Goal: Navigation & Orientation: Find specific page/section

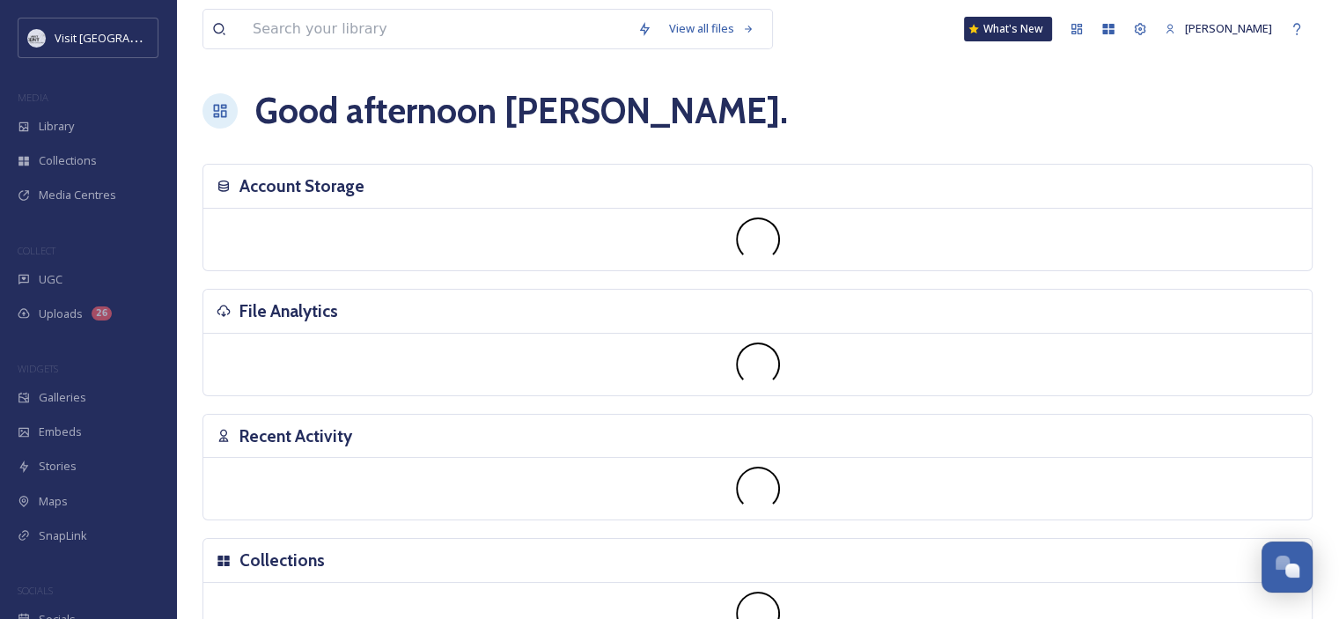
click at [187, 281] on div "View all files What's New [PERSON_NAME] Good afternoon [PERSON_NAME] . Account …" at bounding box center [757, 394] width 1163 height 788
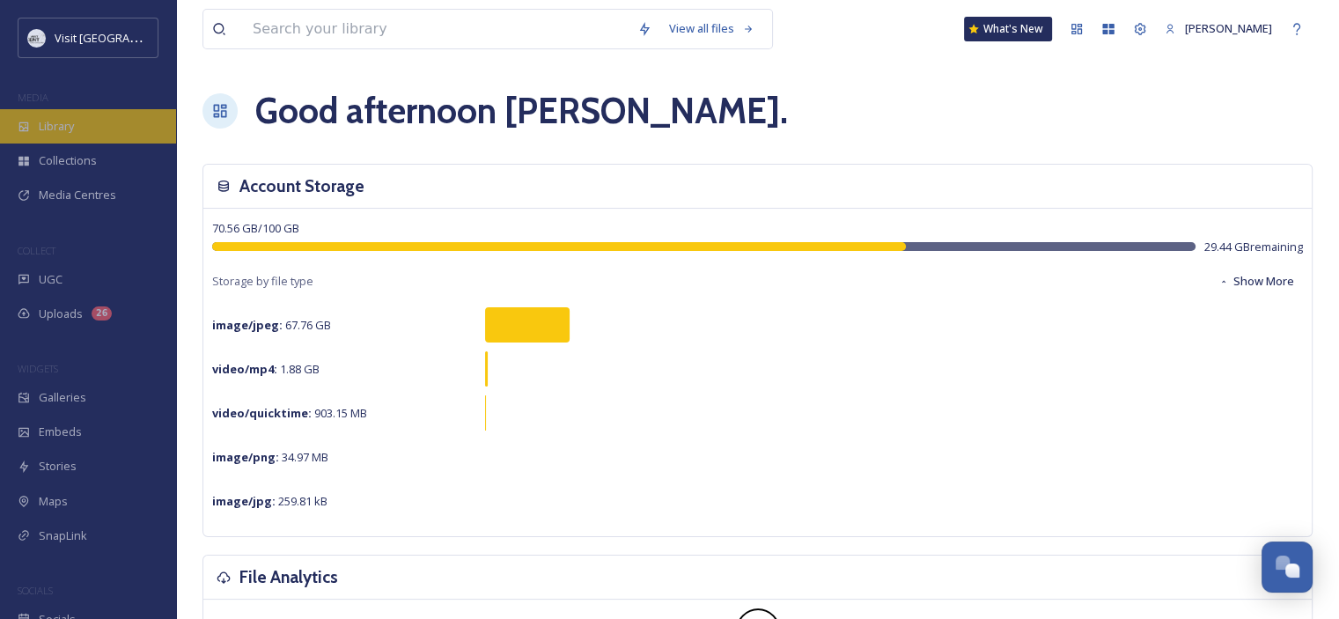
click at [92, 117] on div "Library" at bounding box center [88, 126] width 176 height 34
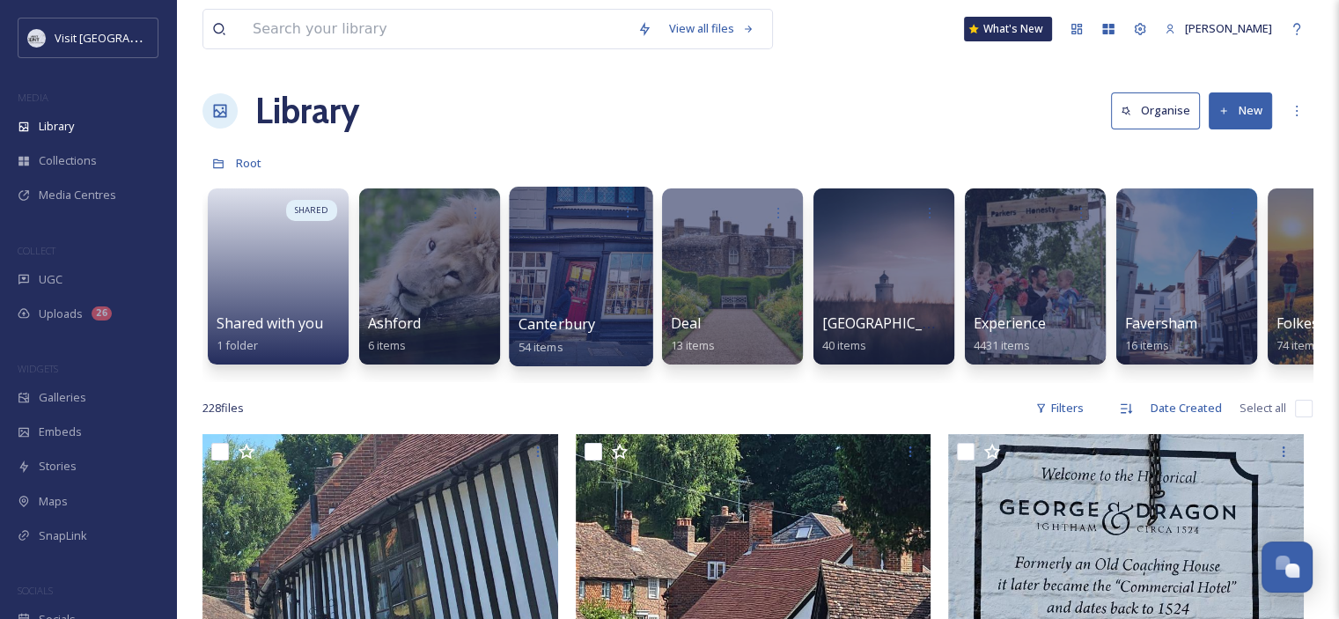
click at [564, 278] on div at bounding box center [580, 277] width 143 height 180
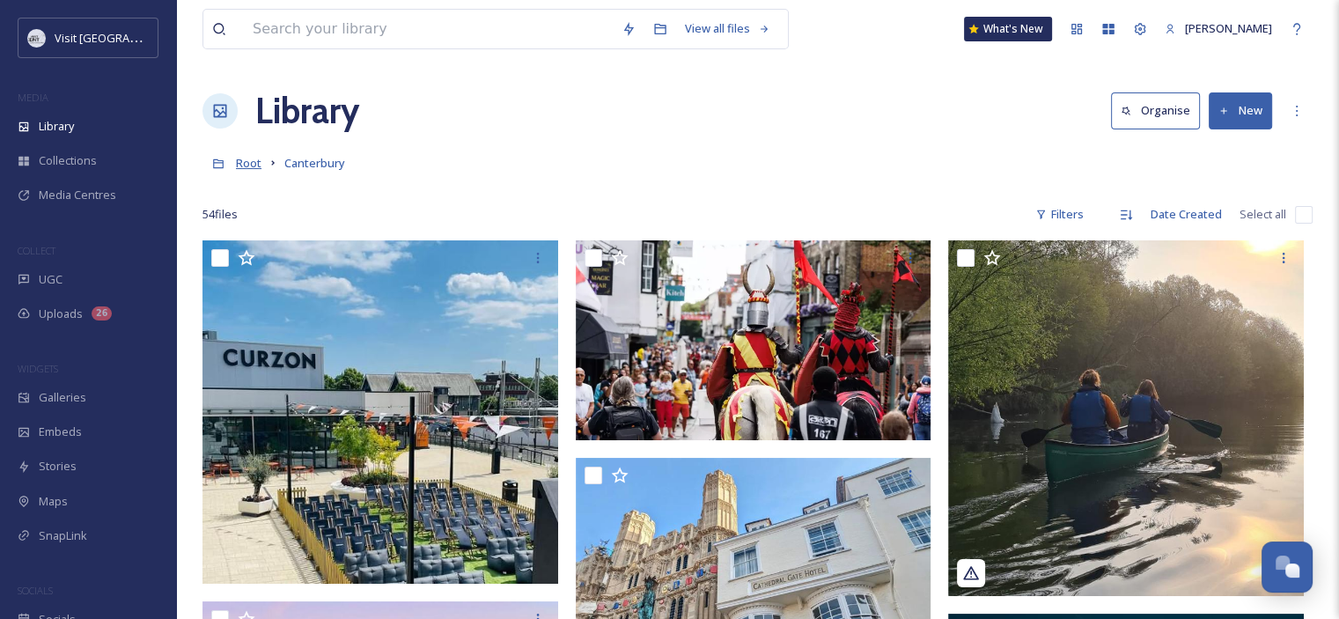
click at [249, 161] on span "Root" at bounding box center [249, 163] width 26 height 16
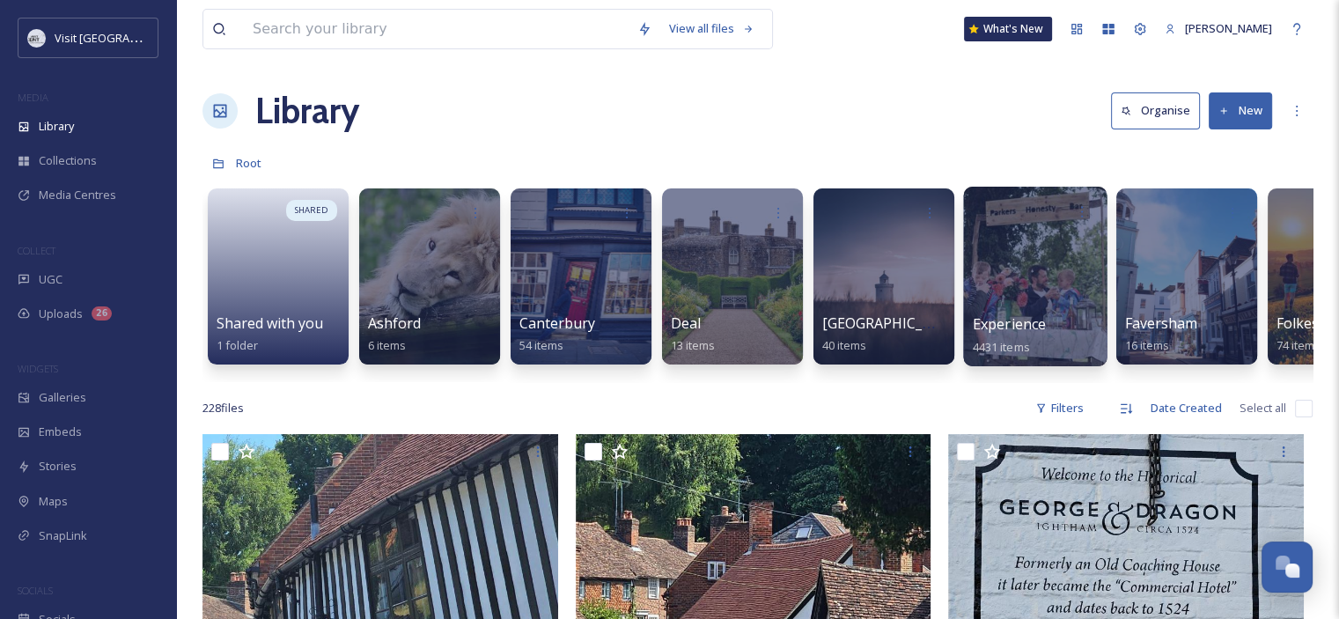
click at [987, 290] on div at bounding box center [1034, 277] width 143 height 180
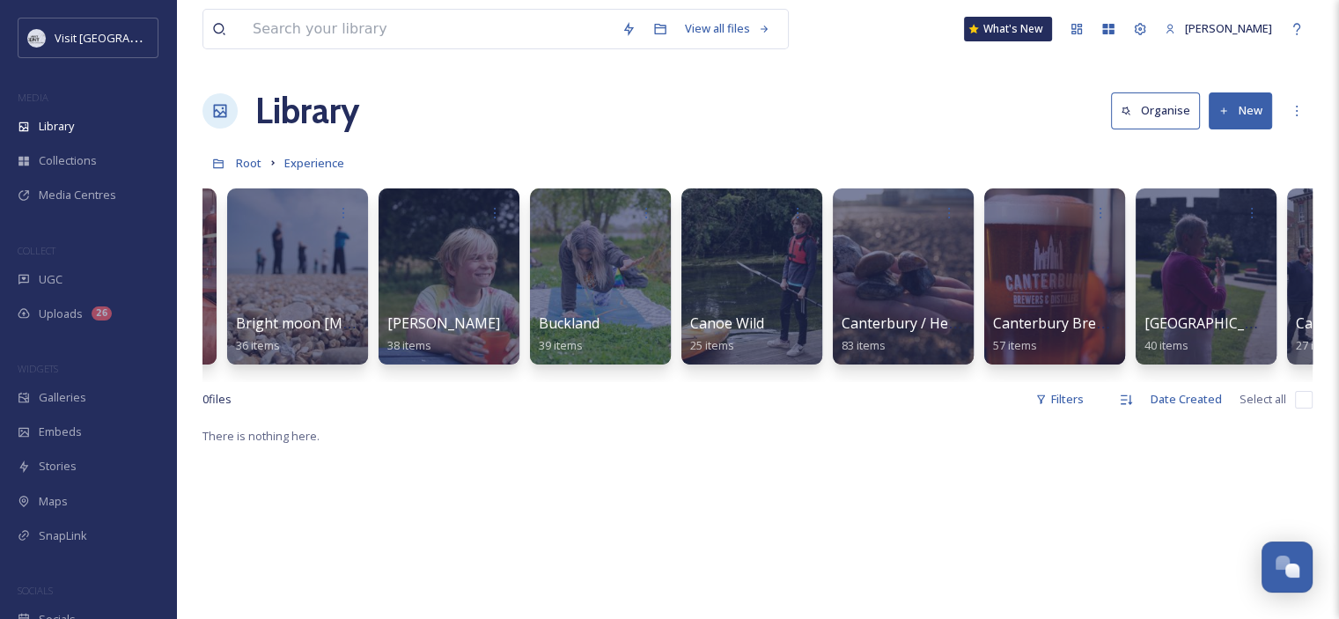
scroll to position [0, 2233]
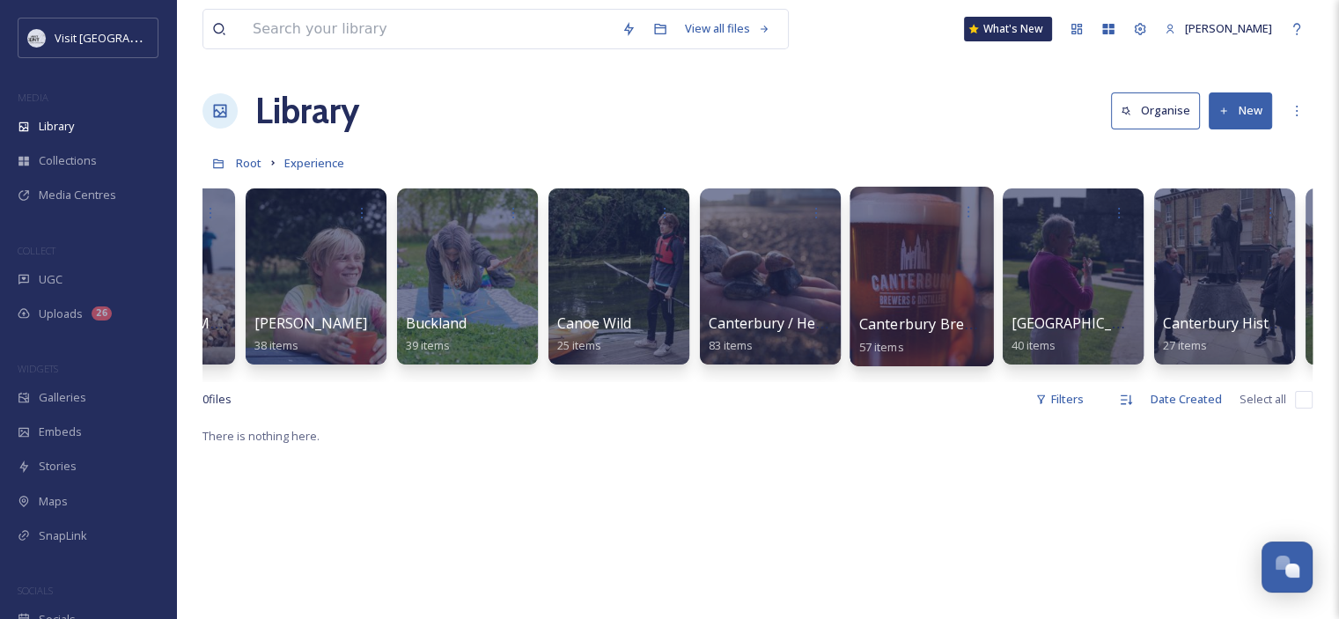
click at [915, 312] on div at bounding box center [920, 277] width 143 height 180
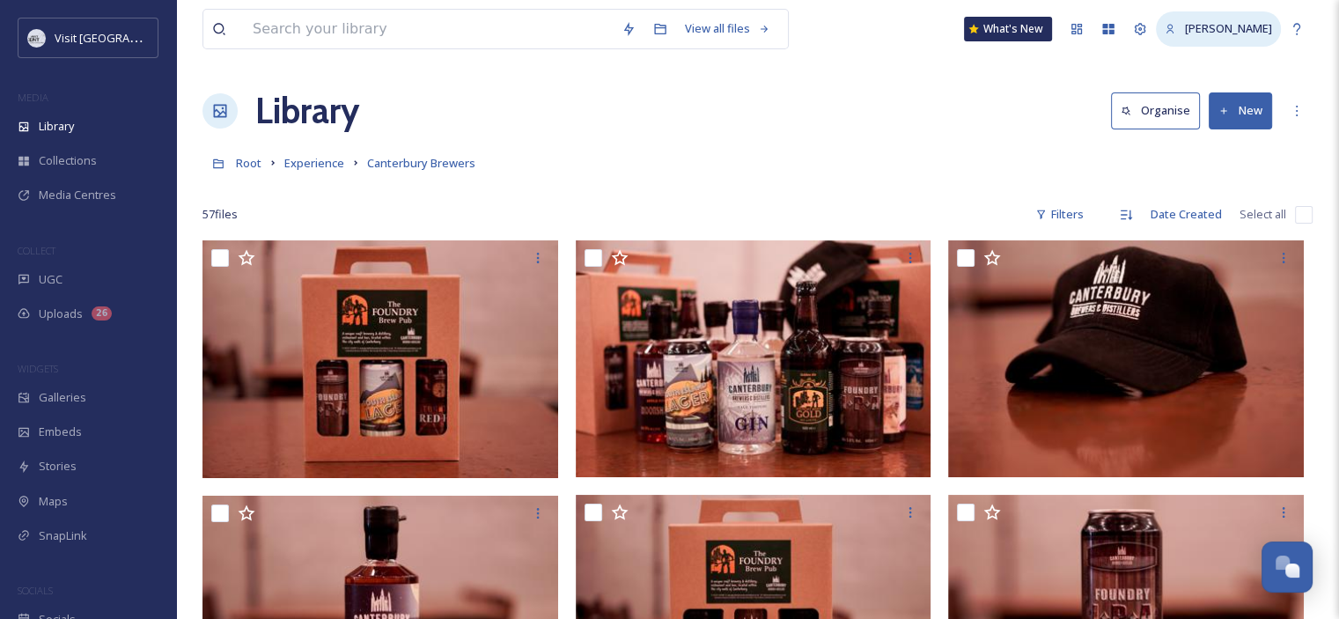
click at [1201, 26] on span "[PERSON_NAME]" at bounding box center [1228, 28] width 87 height 16
click at [313, 171] on span "Experience" at bounding box center [314, 163] width 60 height 16
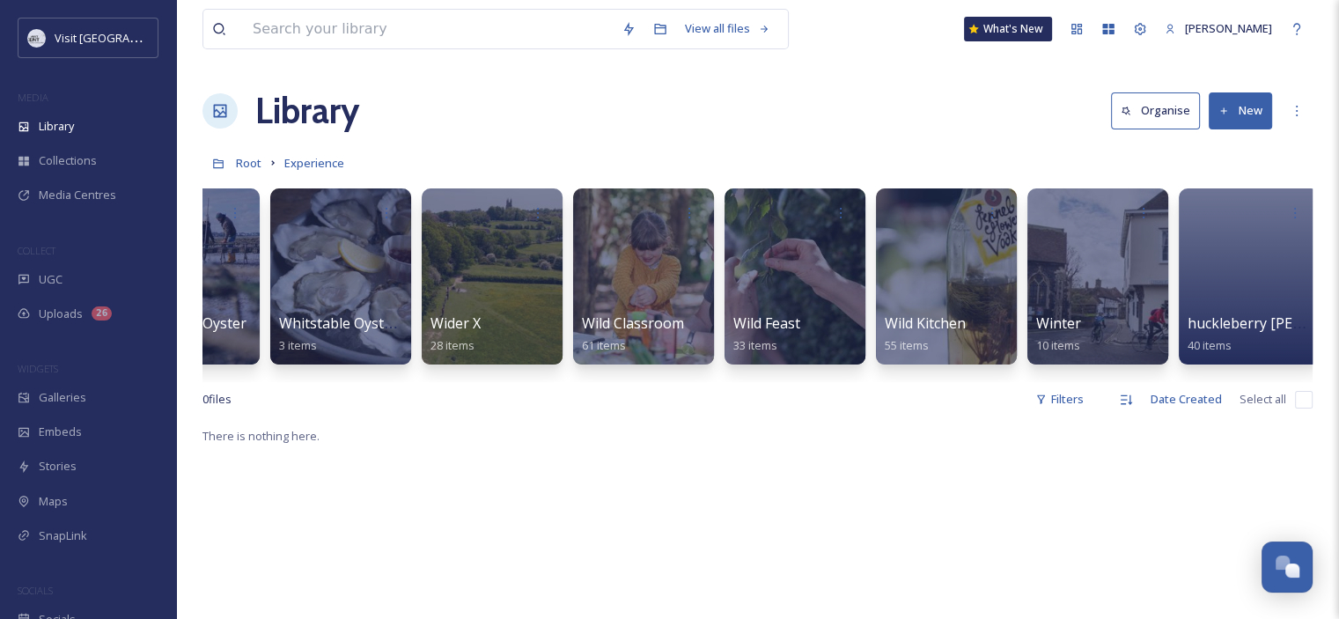
scroll to position [0, 17359]
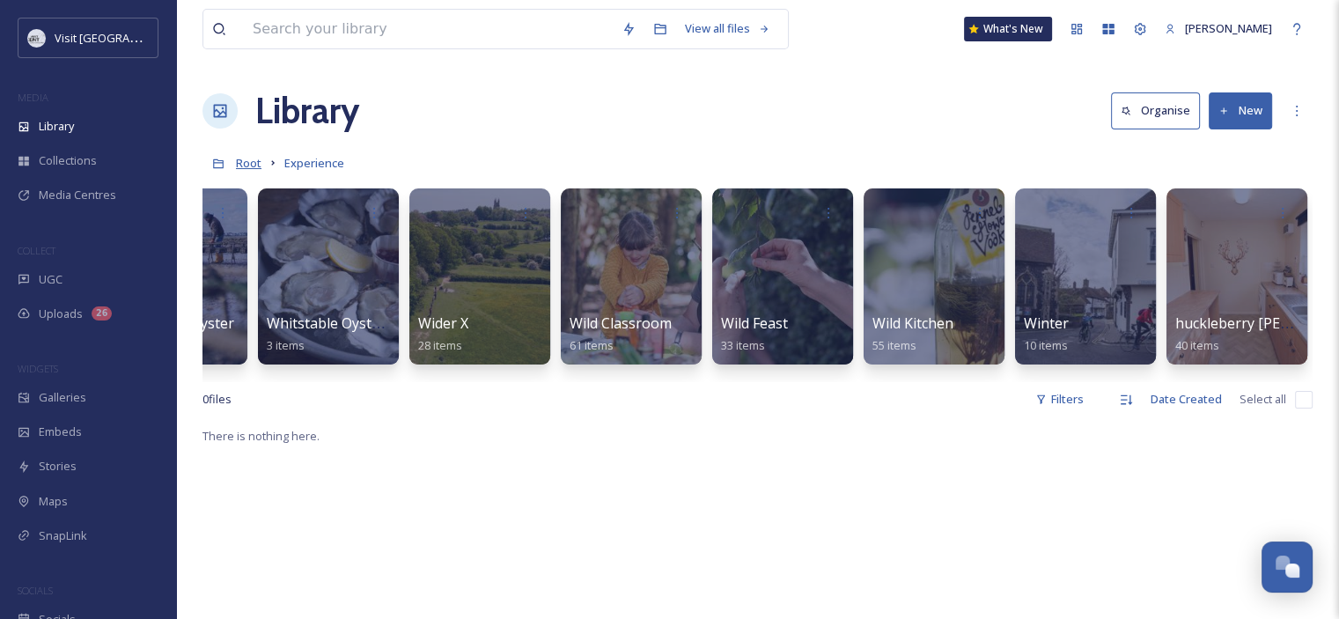
click at [254, 169] on span "Root" at bounding box center [249, 163] width 26 height 16
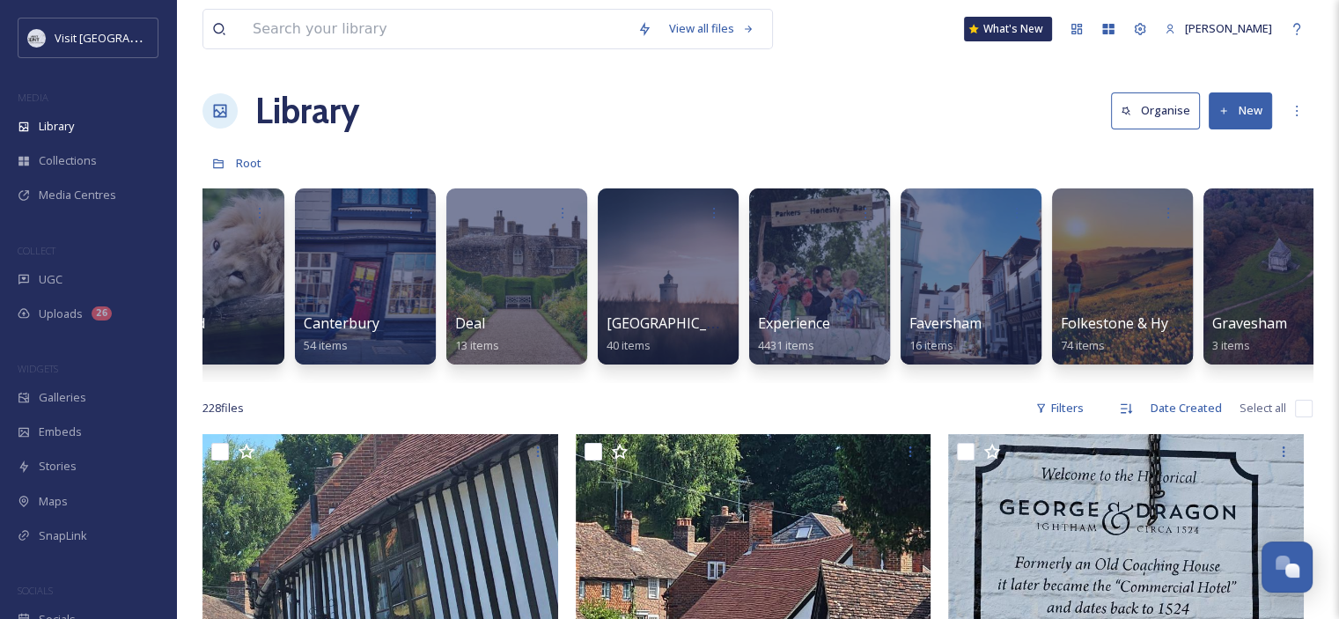
scroll to position [0, 187]
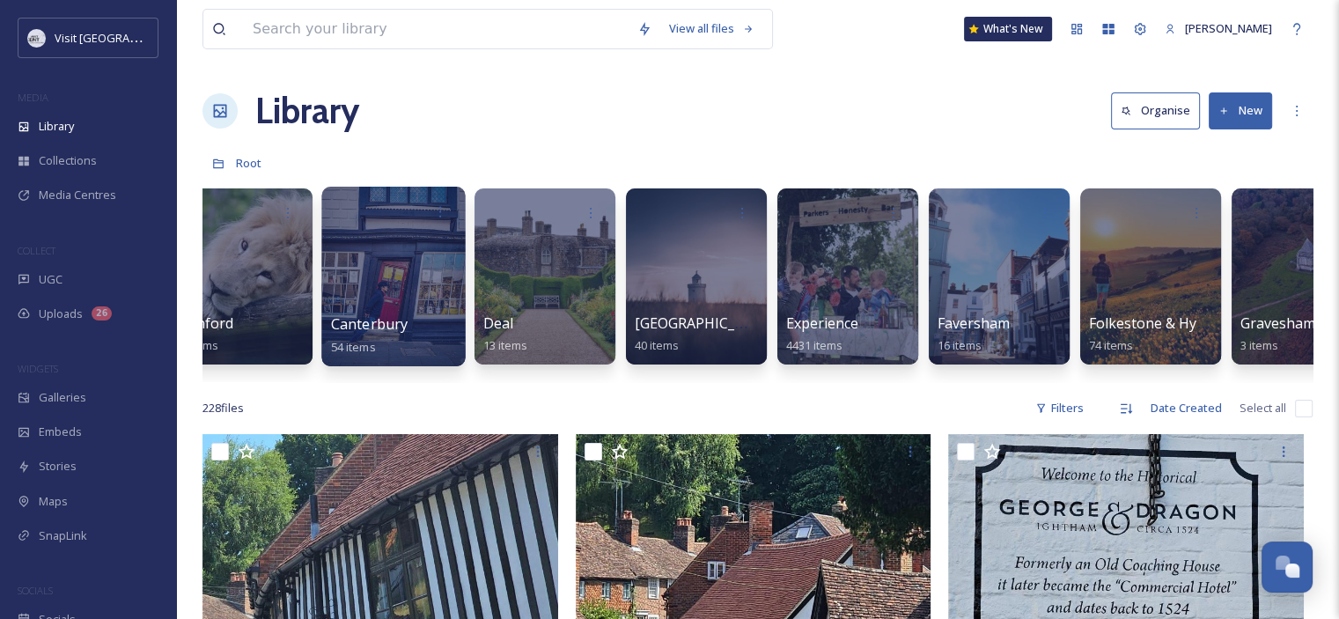
click at [359, 349] on span "54 items" at bounding box center [353, 346] width 45 height 16
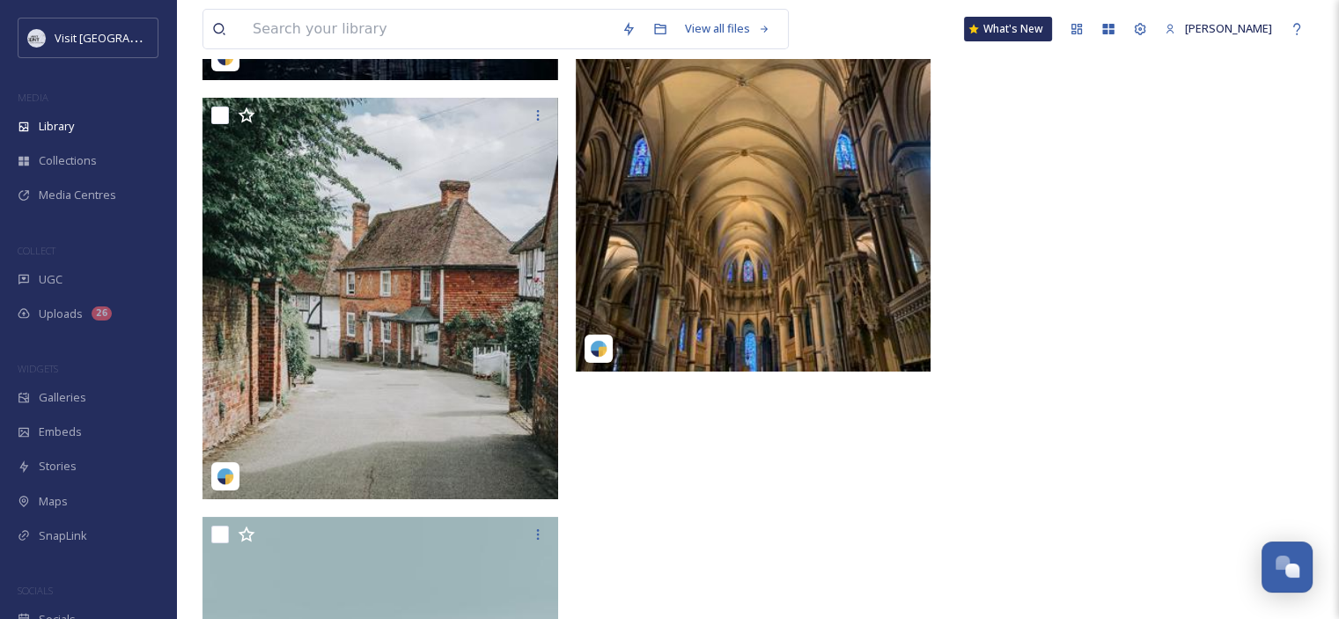
scroll to position [7173, 0]
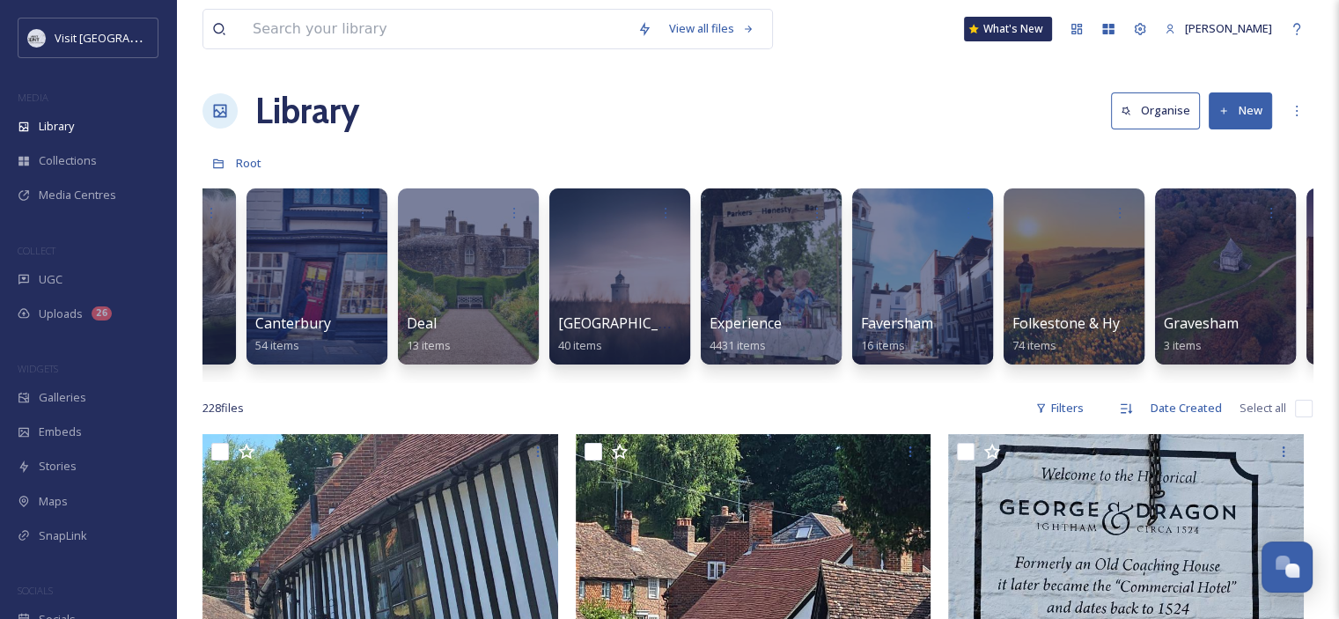
scroll to position [0, 316]
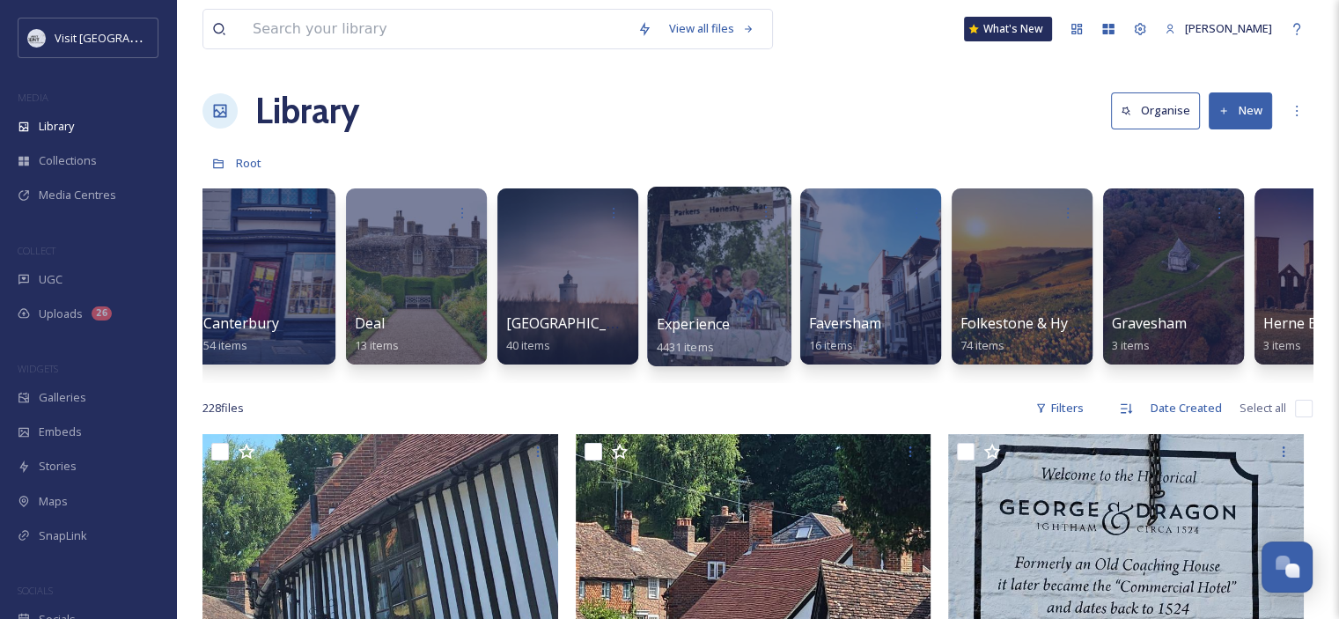
click at [700, 272] on div at bounding box center [718, 277] width 143 height 180
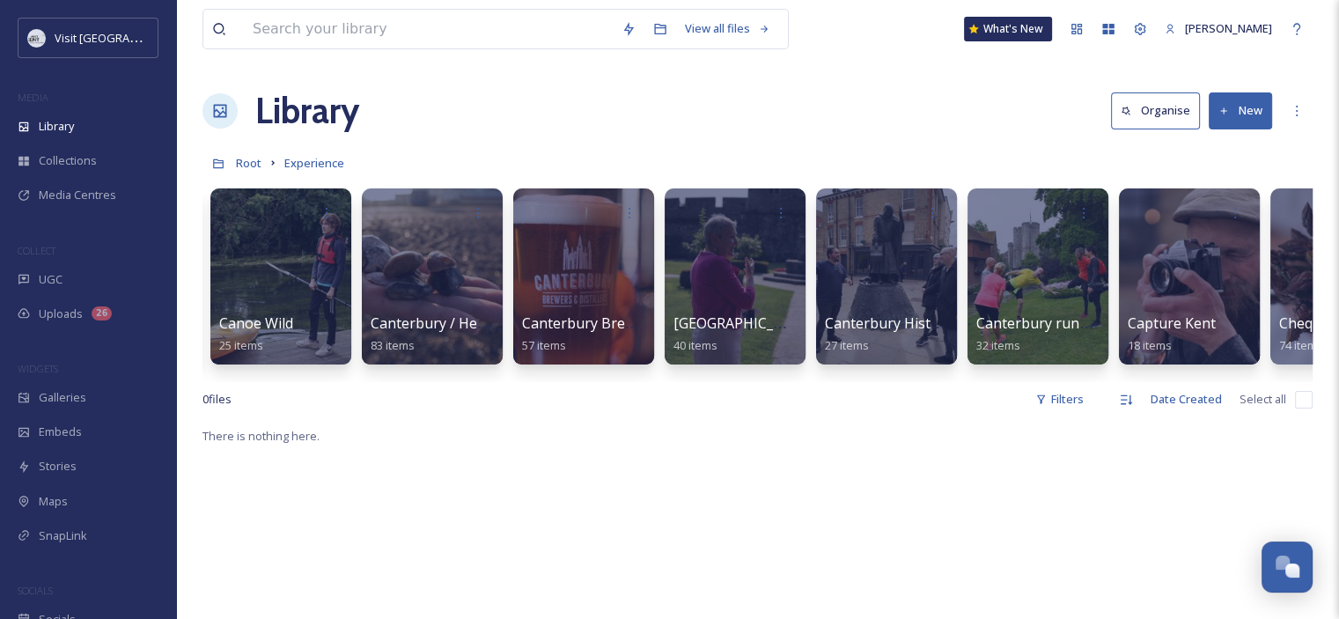
scroll to position [0, 2595]
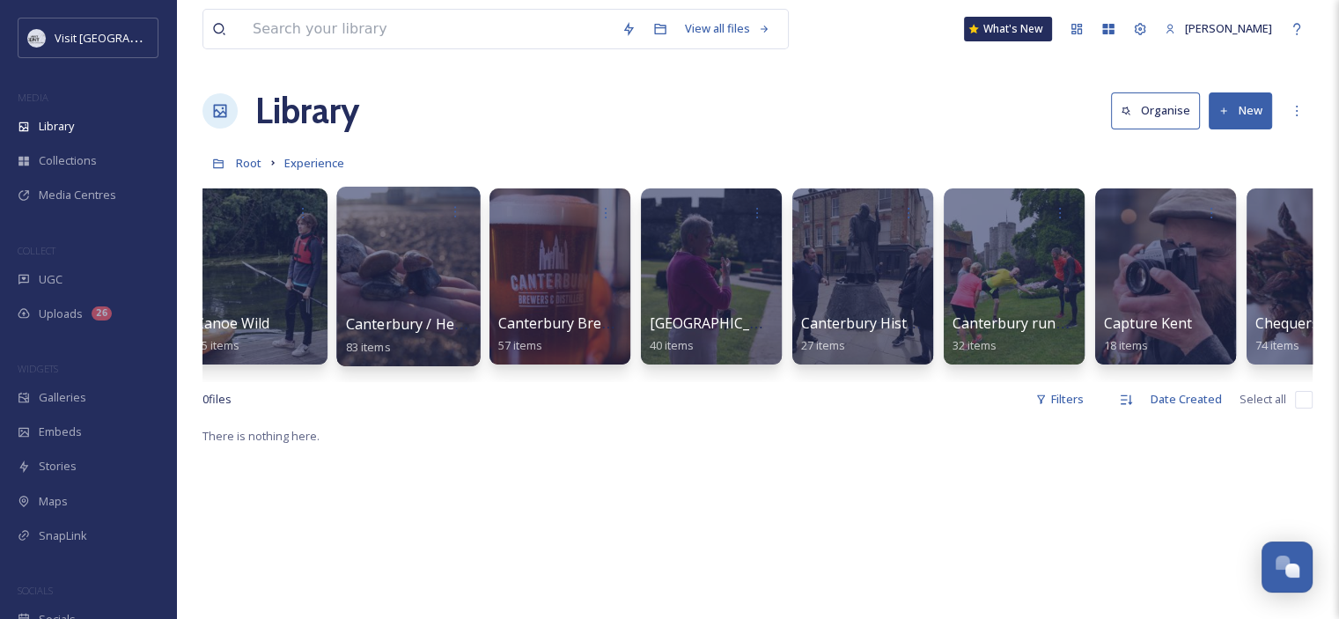
click at [373, 305] on div at bounding box center [407, 277] width 143 height 180
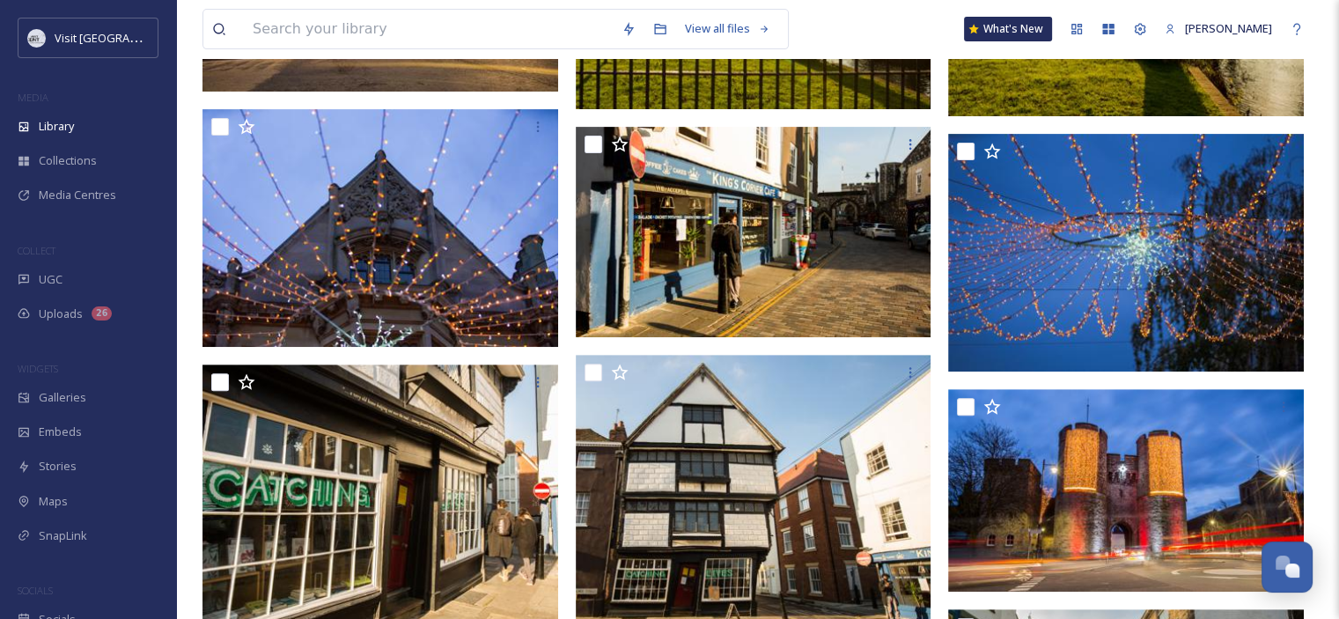
scroll to position [1232, 0]
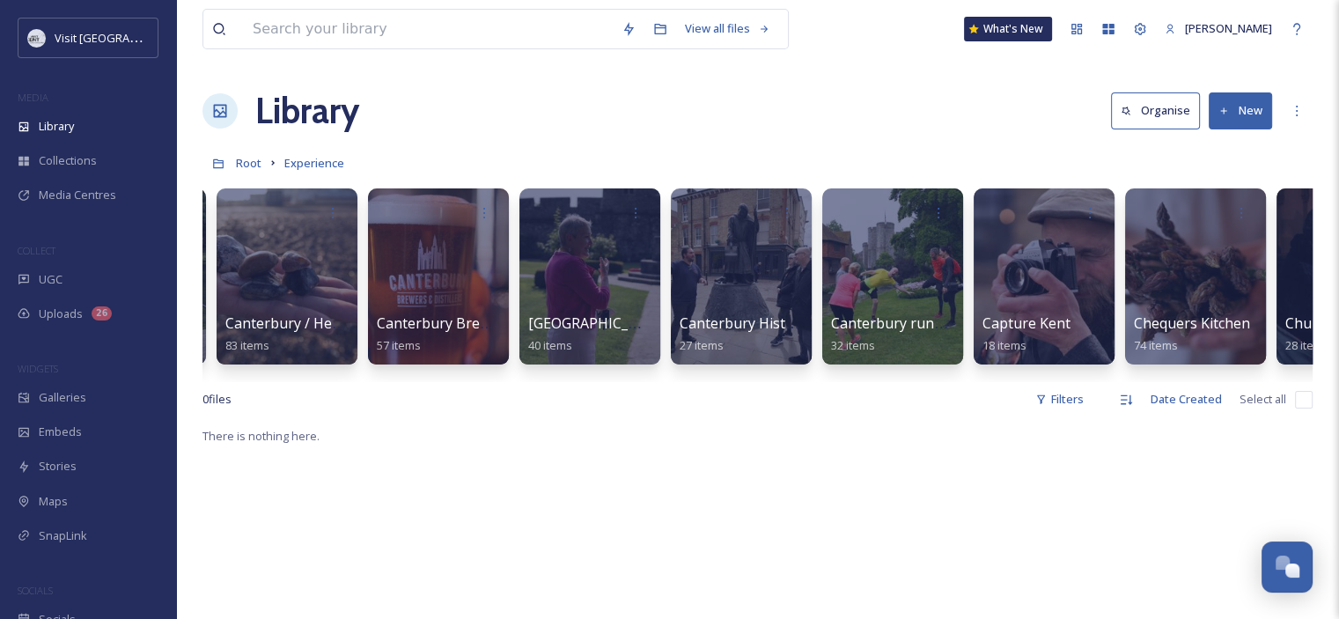
scroll to position [0, 2728]
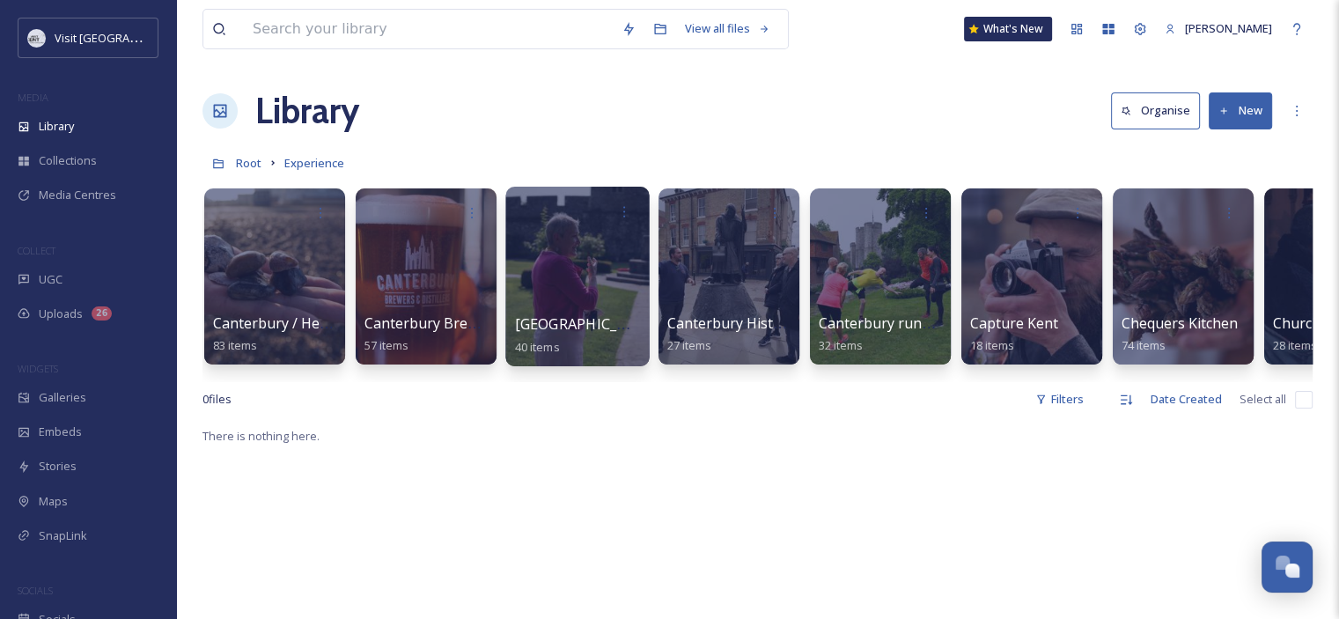
click at [581, 280] on div at bounding box center [576, 277] width 143 height 180
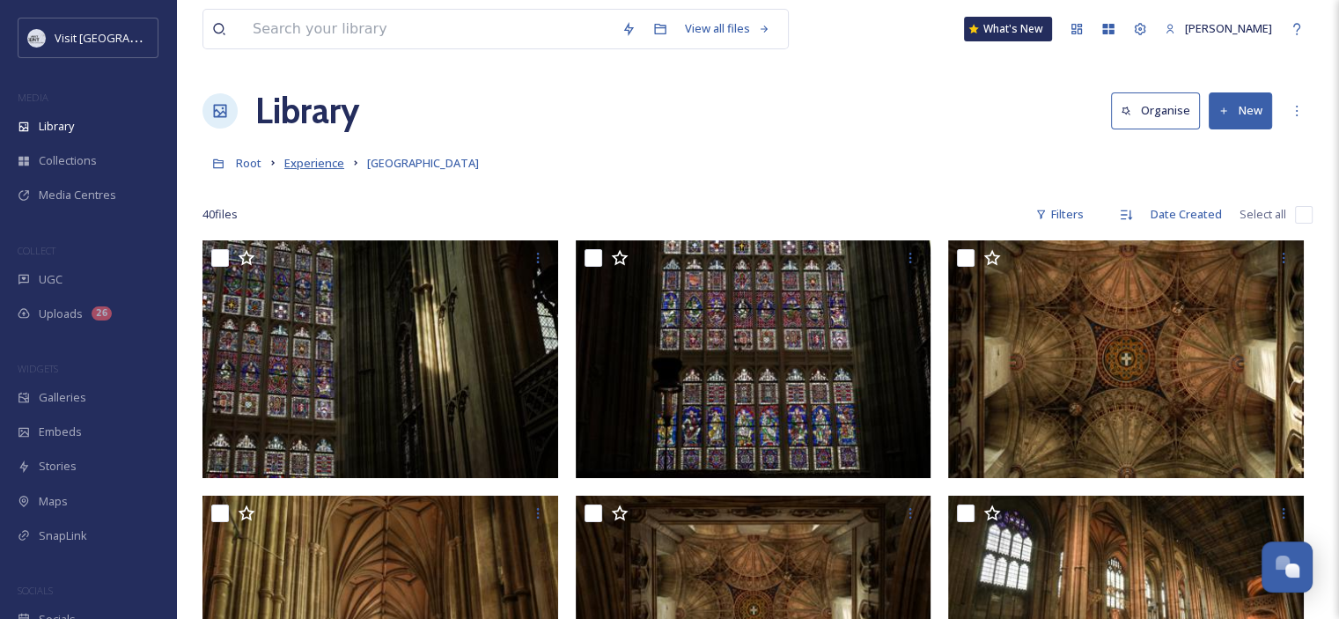
click at [331, 161] on span "Experience" at bounding box center [314, 163] width 60 height 16
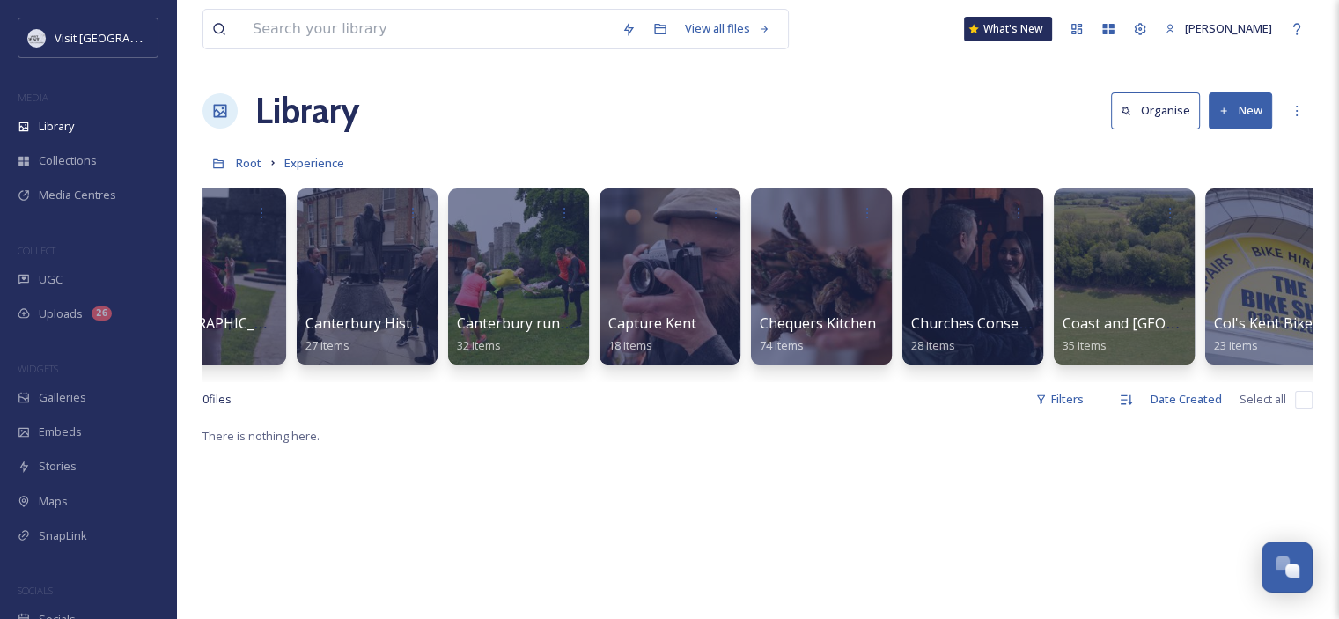
scroll to position [0, 3054]
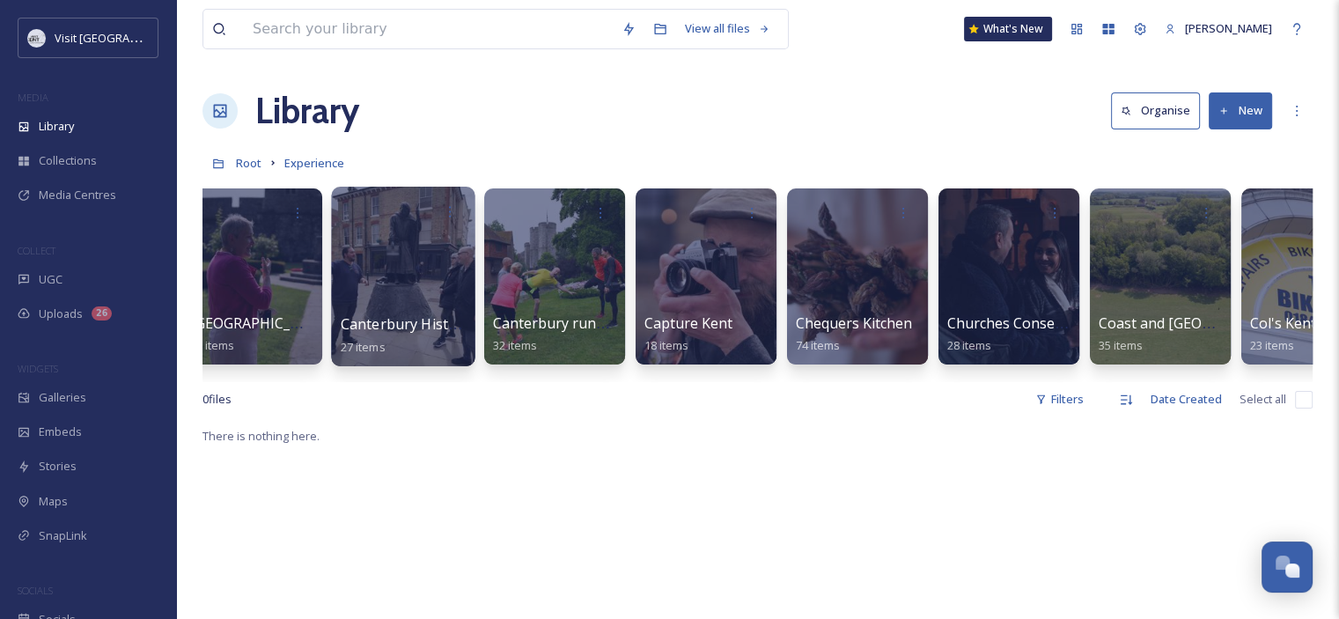
click at [373, 310] on div at bounding box center [402, 277] width 143 height 180
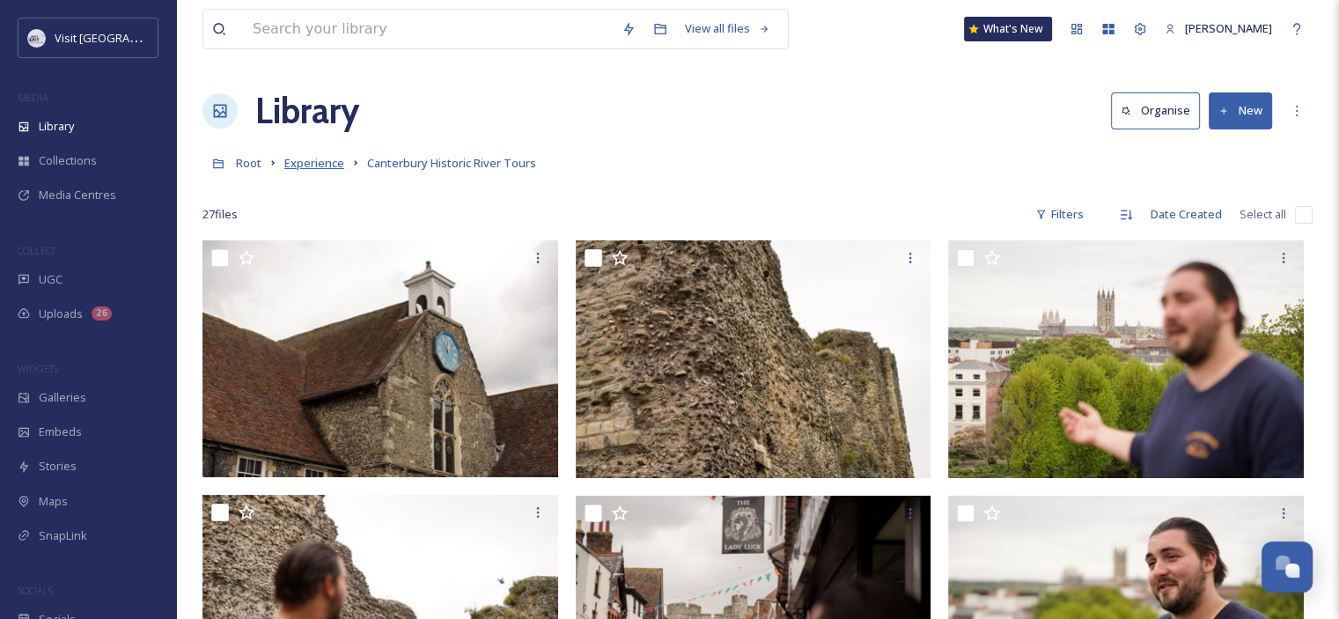
click at [303, 167] on span "Experience" at bounding box center [314, 163] width 60 height 16
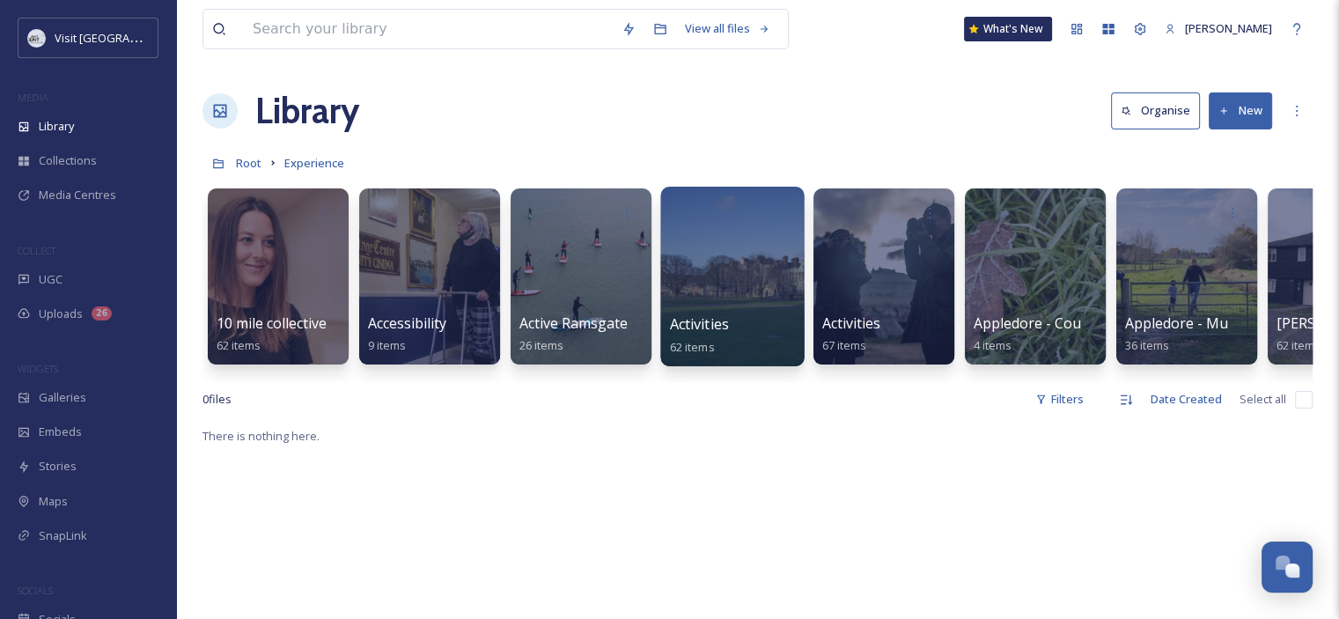
click at [719, 285] on div at bounding box center [731, 277] width 143 height 180
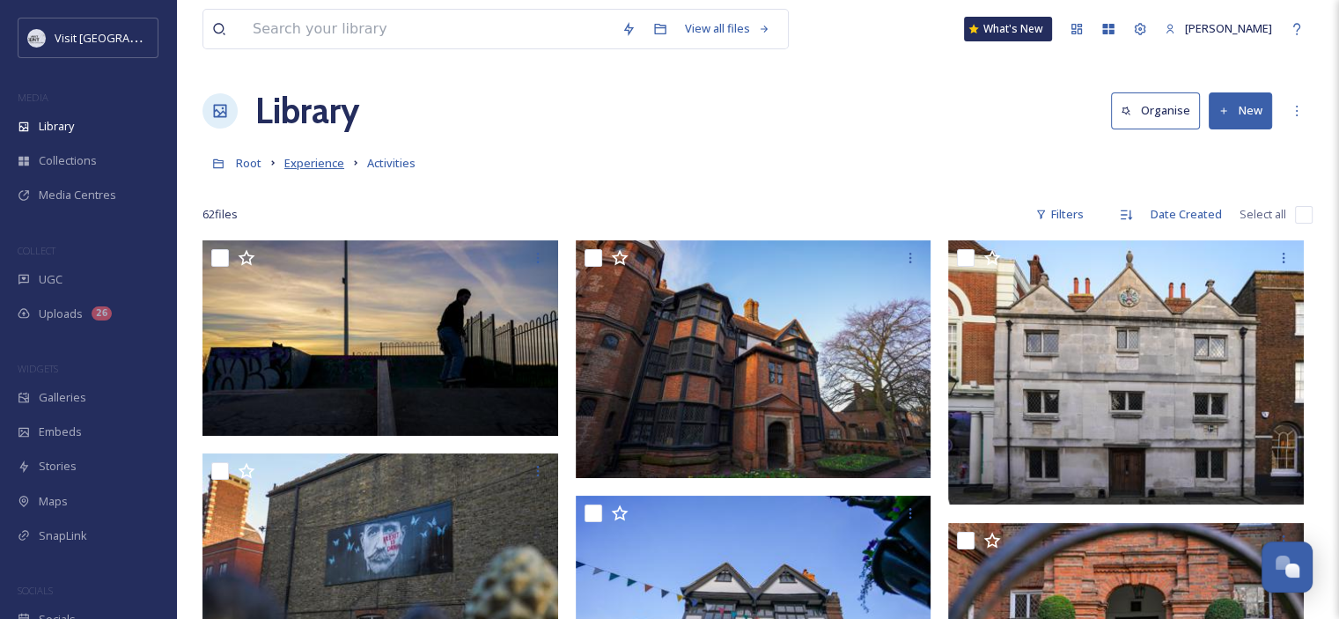
click at [299, 161] on span "Experience" at bounding box center [314, 163] width 60 height 16
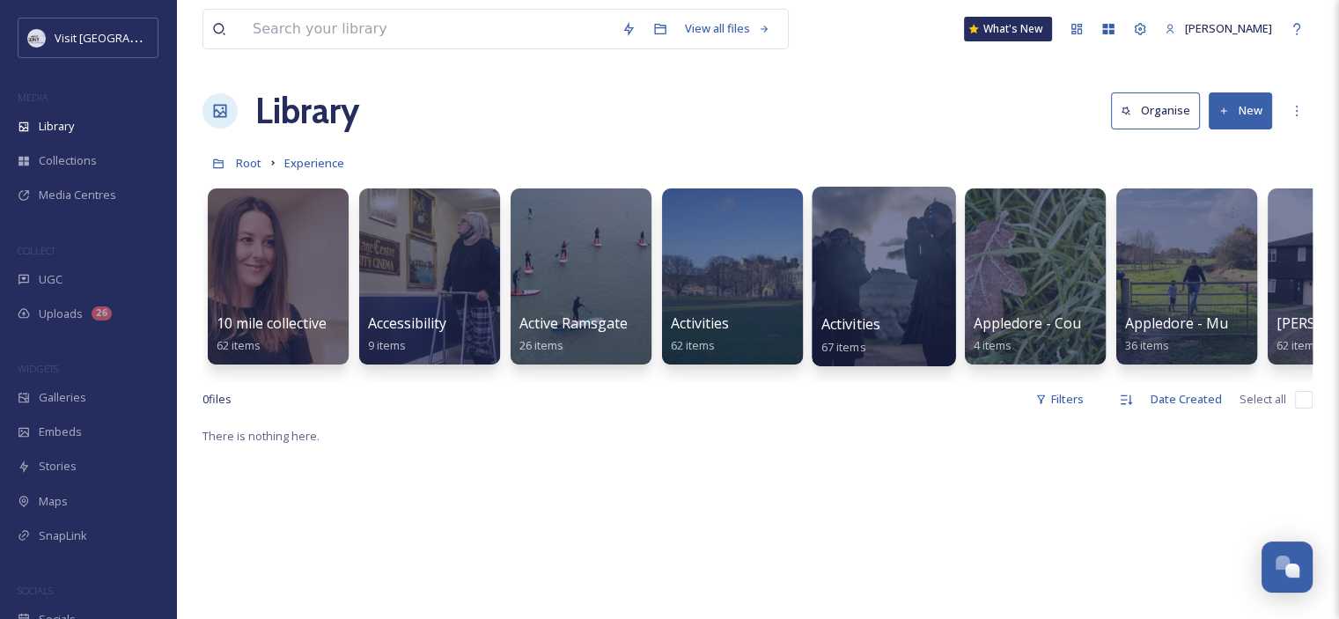
click at [898, 319] on div "Activities 67 items" at bounding box center [884, 335] width 126 height 44
click at [837, 319] on span "Activities" at bounding box center [850, 323] width 59 height 19
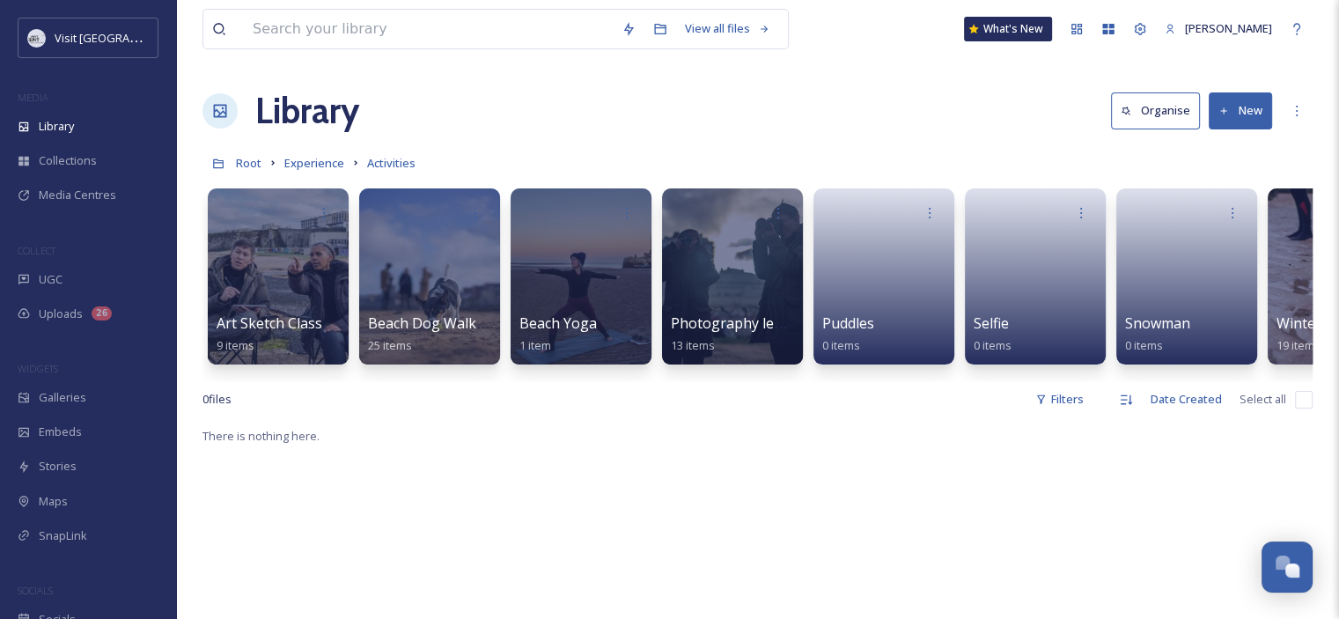
scroll to position [0, 101]
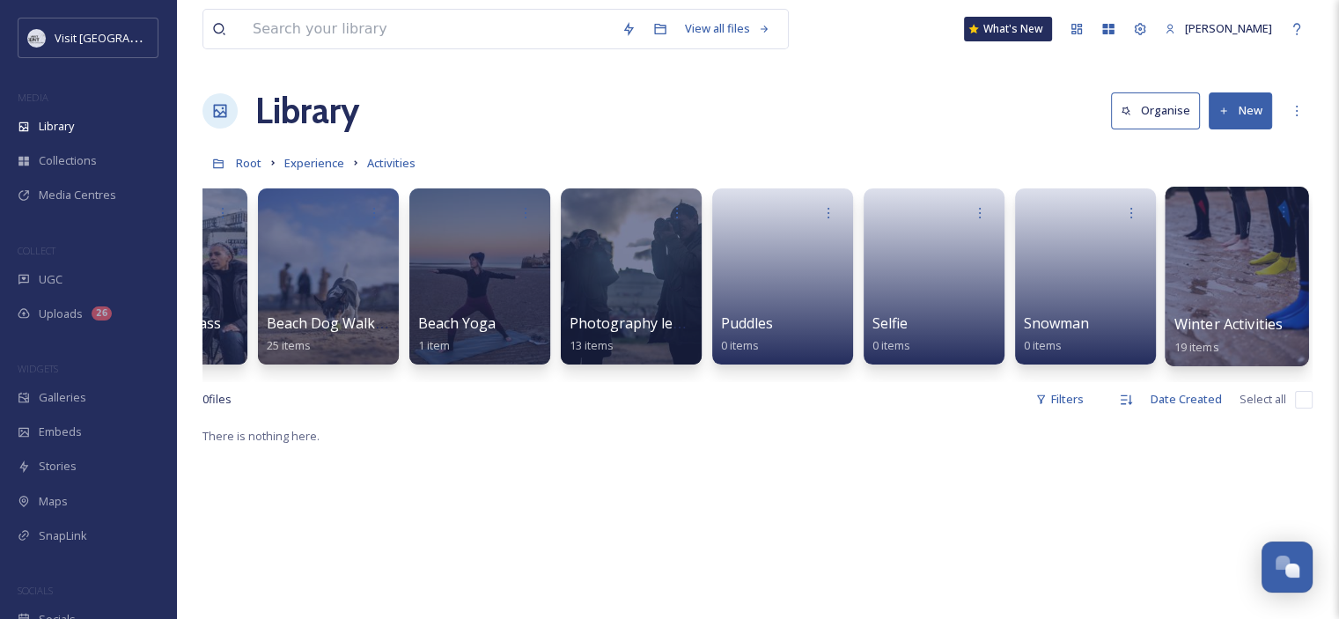
click at [1223, 322] on span "Winter Activities" at bounding box center [1228, 323] width 108 height 19
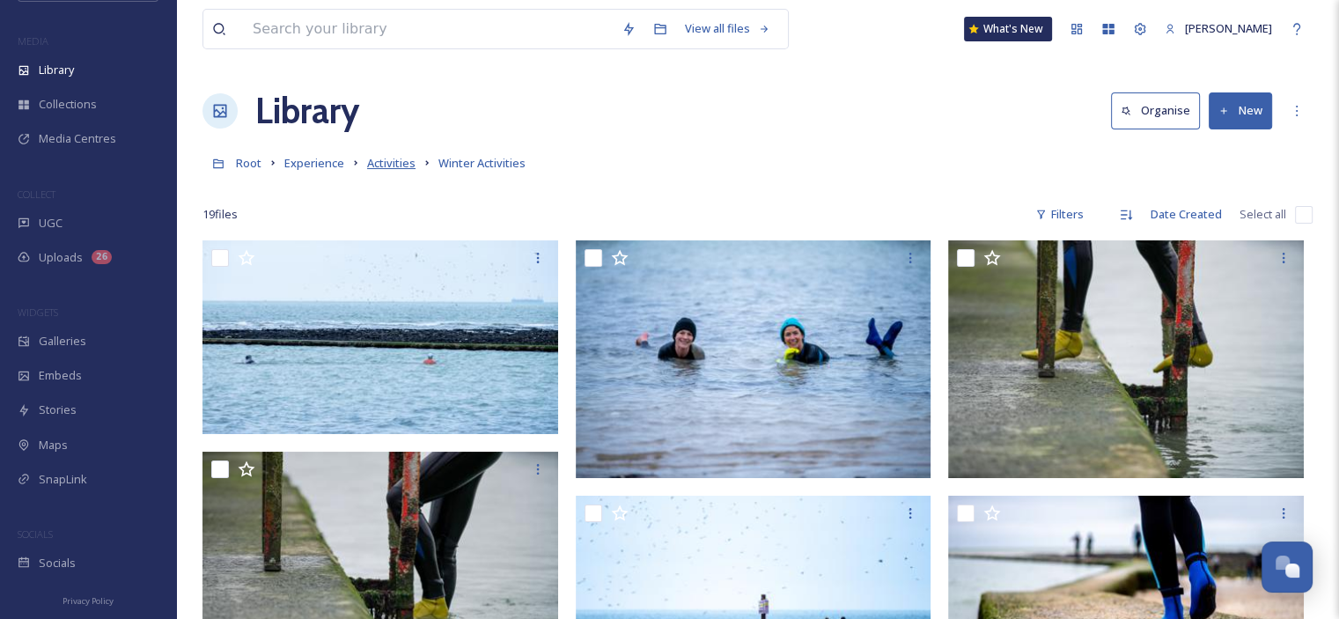
click at [391, 156] on span "Activities" at bounding box center [391, 163] width 48 height 16
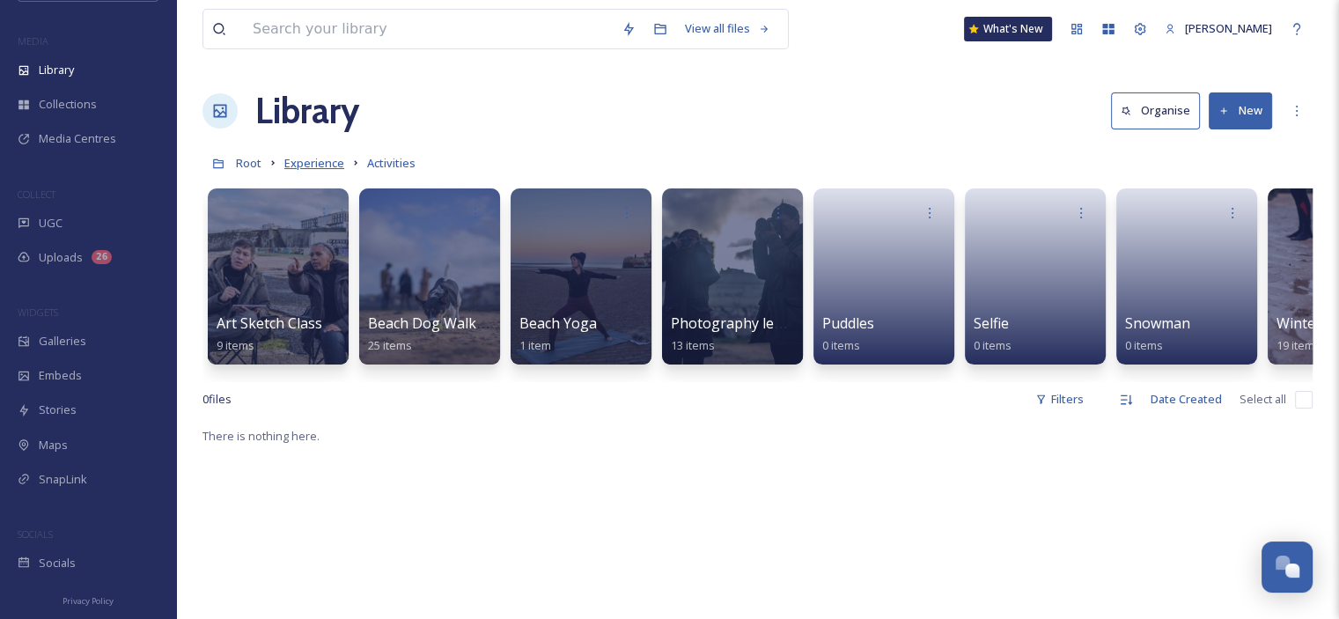
click at [306, 167] on span "Experience" at bounding box center [314, 163] width 60 height 16
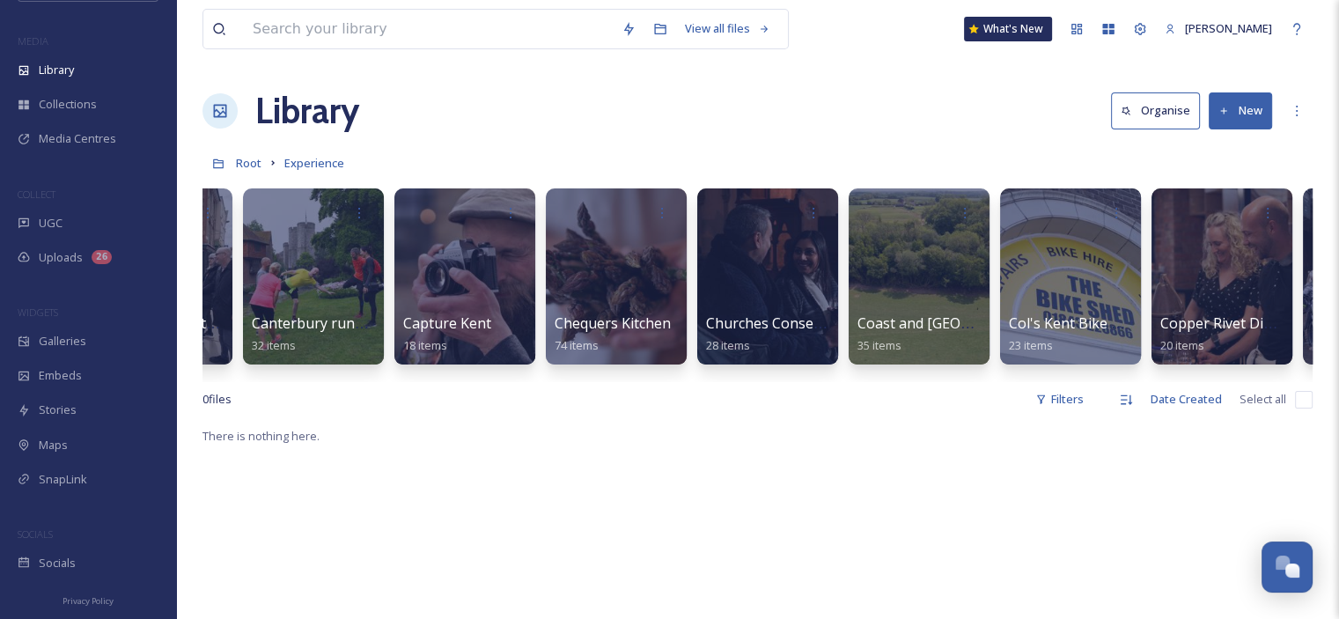
scroll to position [0, 3320]
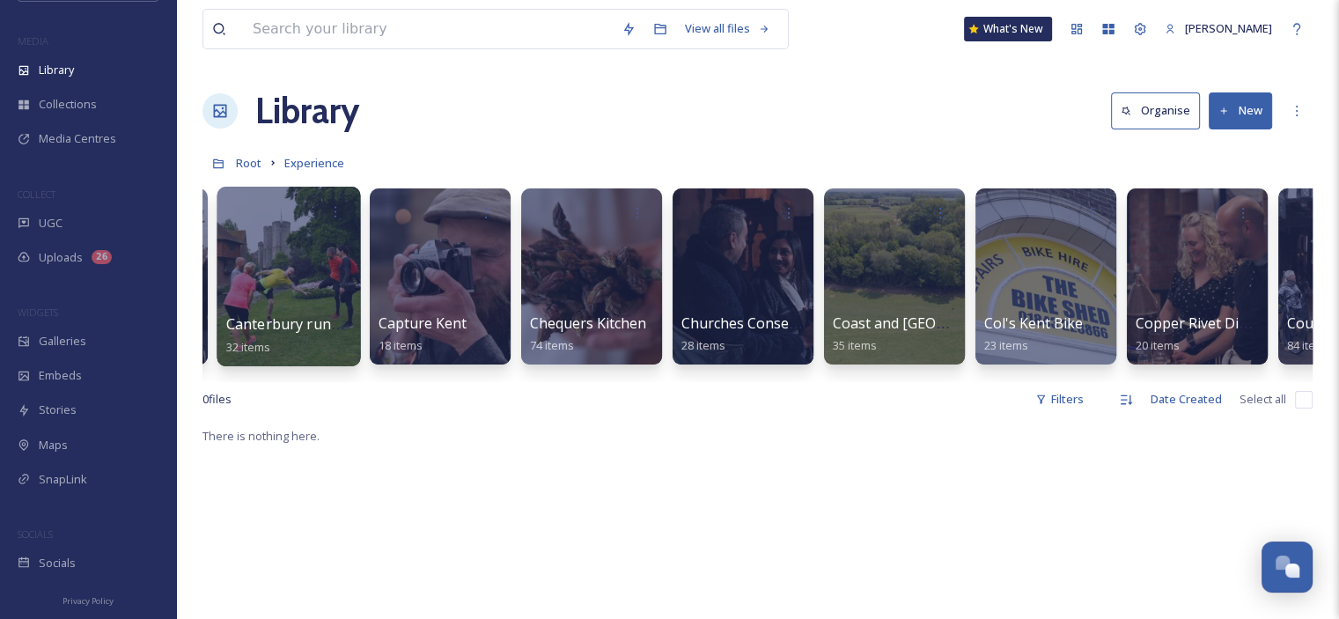
click at [297, 299] on div at bounding box center [288, 277] width 143 height 180
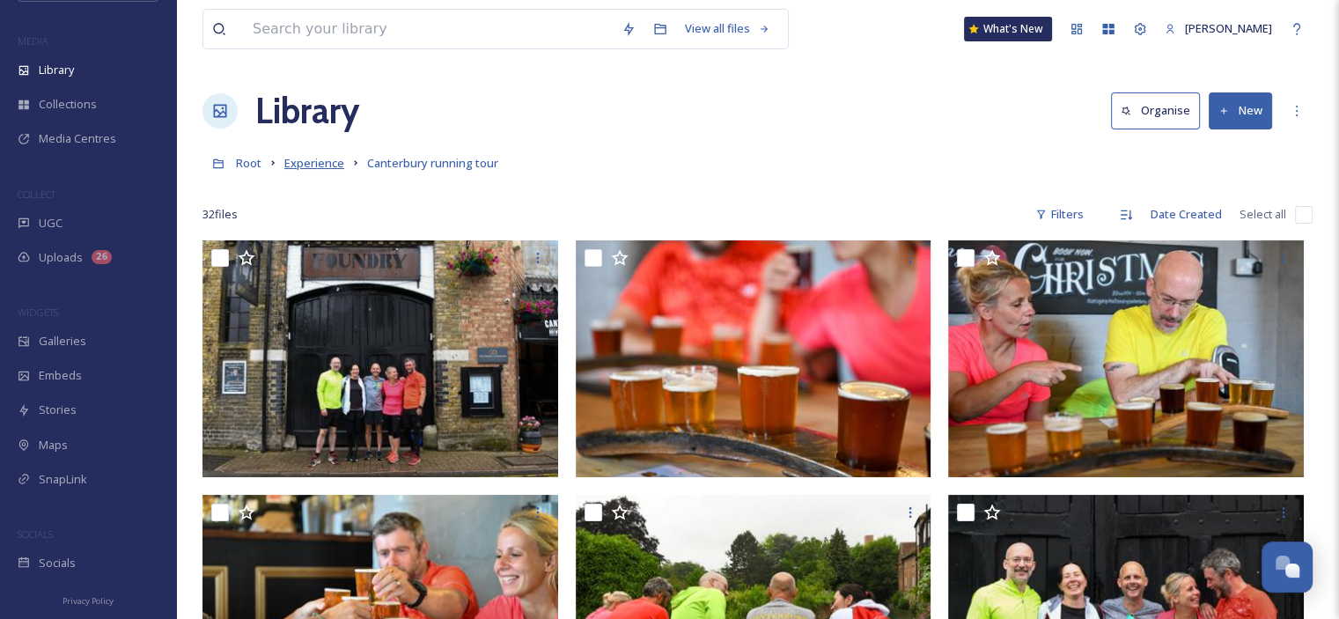
click at [313, 161] on span "Experience" at bounding box center [314, 163] width 60 height 16
